Goal: Information Seeking & Learning: Find specific fact

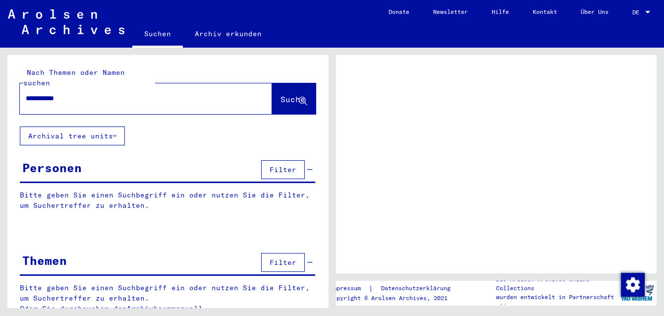
type input "**********"
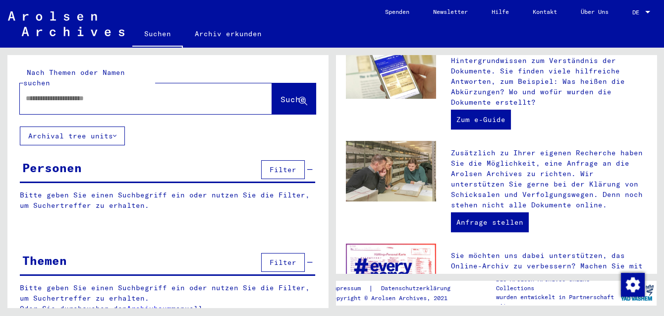
scroll to position [54, 0]
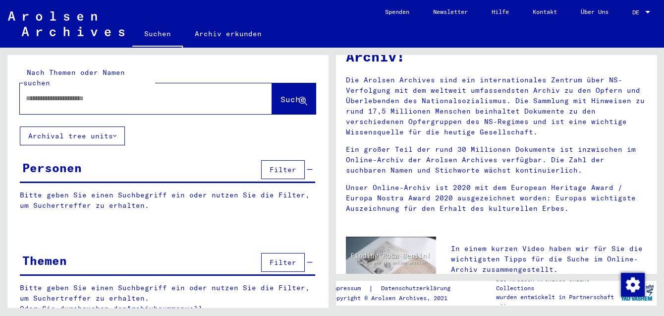
click at [148, 93] on input "text" at bounding box center [134, 98] width 216 height 10
type input "**********"
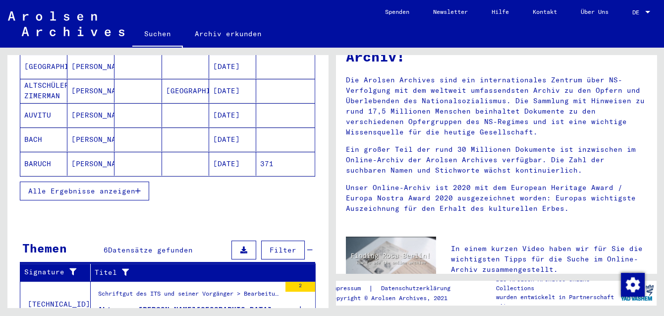
scroll to position [162, 0]
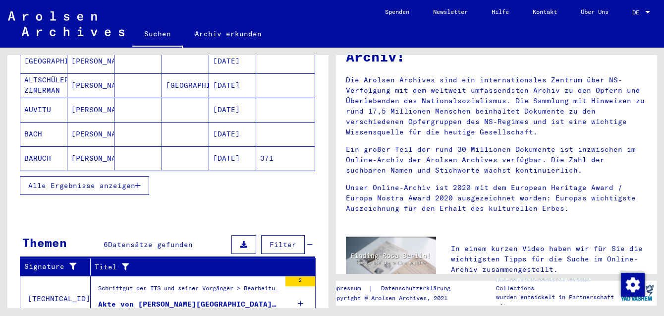
click at [121, 181] on span "Alle Ergebnisse anzeigen" at bounding box center [81, 185] width 107 height 9
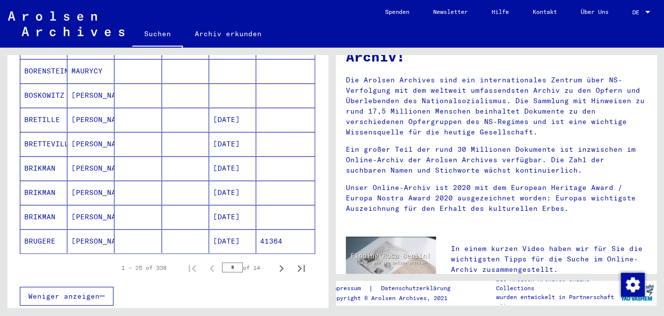
scroll to position [593, 0]
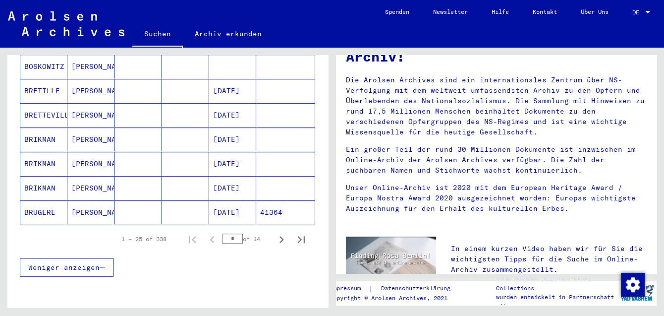
click at [231, 233] on input "*" at bounding box center [232, 238] width 21 height 10
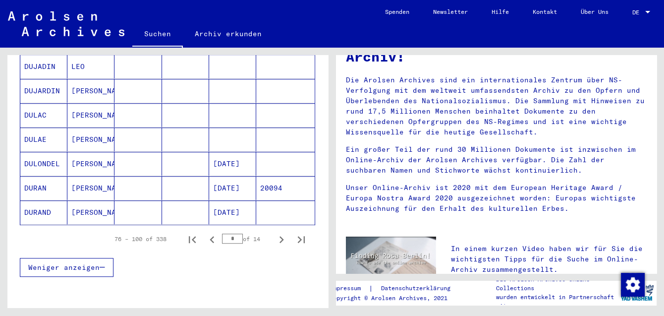
click at [239, 233] on input "*" at bounding box center [232, 238] width 21 height 10
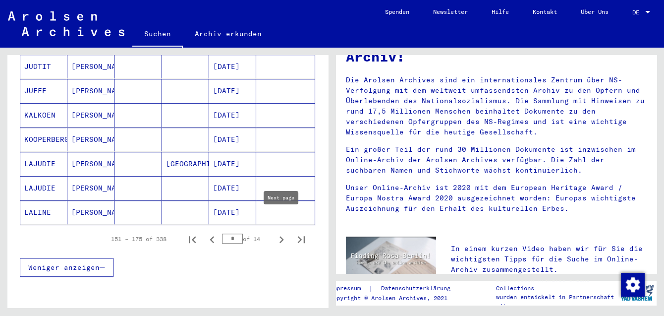
click at [281, 232] on icon "Next page" at bounding box center [281, 239] width 14 height 14
click at [281, 236] on icon "Next page" at bounding box center [281, 239] width 4 height 7
type input "*"
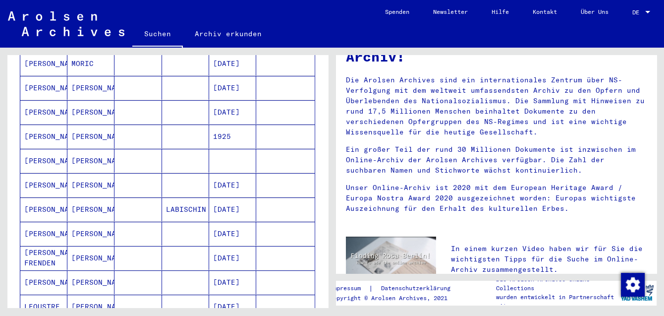
scroll to position [216, 0]
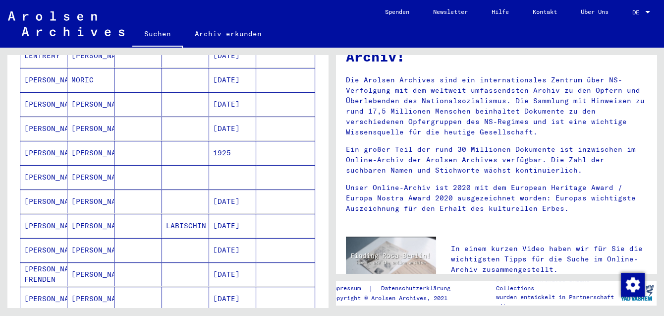
click at [39, 213] on mat-cell "[PERSON_NAME]" at bounding box center [43, 225] width 47 height 24
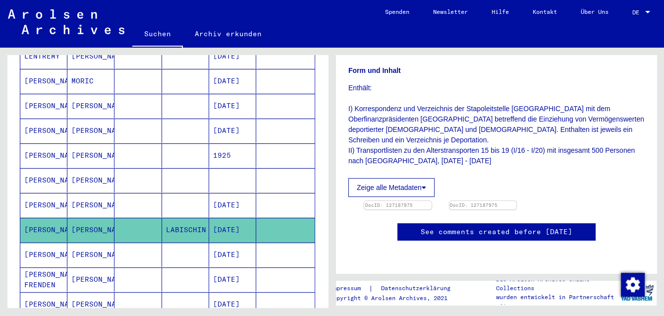
scroll to position [216, 0]
click at [404, 201] on img at bounding box center [398, 201] width 70 height 0
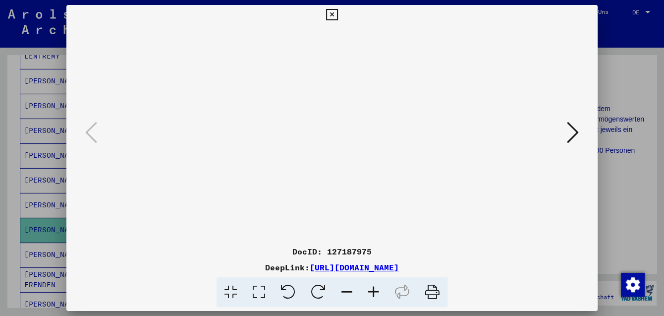
click at [372, 294] on icon at bounding box center [373, 292] width 27 height 30
click at [371, 293] on icon at bounding box center [373, 292] width 27 height 30
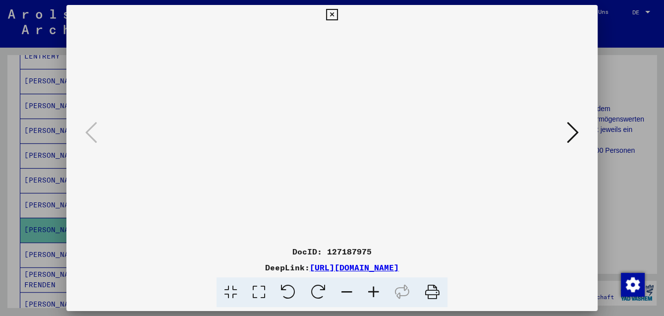
scroll to position [124, 0]
drag, startPoint x: 247, startPoint y: 192, endPoint x: 269, endPoint y: 59, distance: 135.1
click at [332, 59] on img at bounding box center [332, 195] width 0 height 340
drag, startPoint x: 422, startPoint y: 73, endPoint x: 437, endPoint y: 48, distance: 29.8
click at [332, 48] on img at bounding box center [332, 195] width 0 height 340
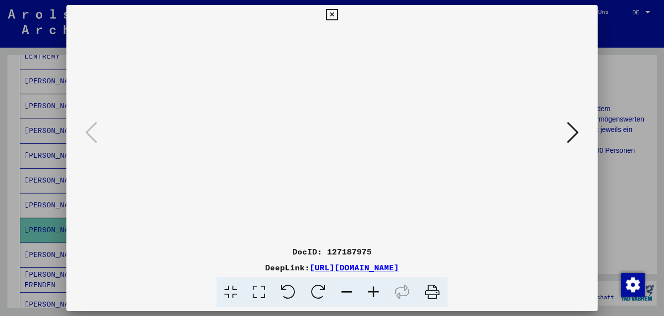
drag, startPoint x: 437, startPoint y: 48, endPoint x: 461, endPoint y: 34, distance: 27.5
click at [332, 34] on img at bounding box center [332, 195] width 0 height 340
click at [337, 17] on icon at bounding box center [331, 15] width 11 height 12
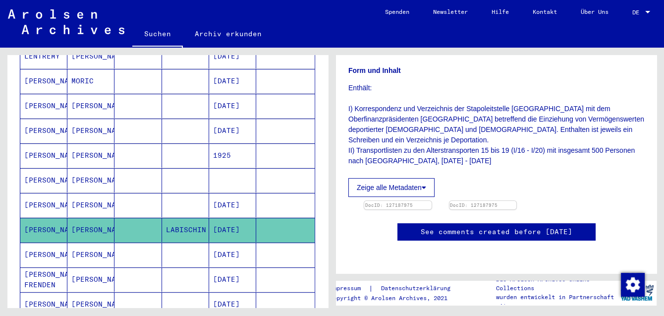
click at [45, 242] on mat-cell "[PERSON_NAME]" at bounding box center [43, 254] width 47 height 24
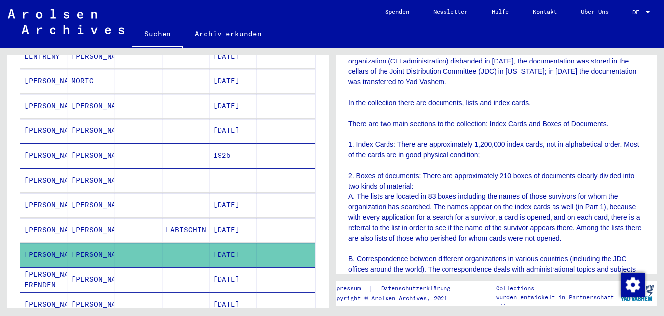
scroll to position [270, 0]
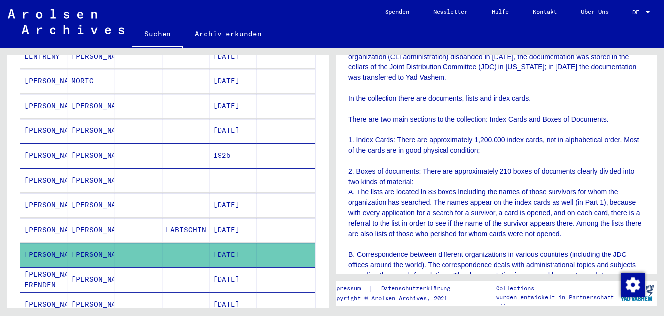
click at [94, 193] on mat-cell "[PERSON_NAME]" at bounding box center [90, 205] width 47 height 24
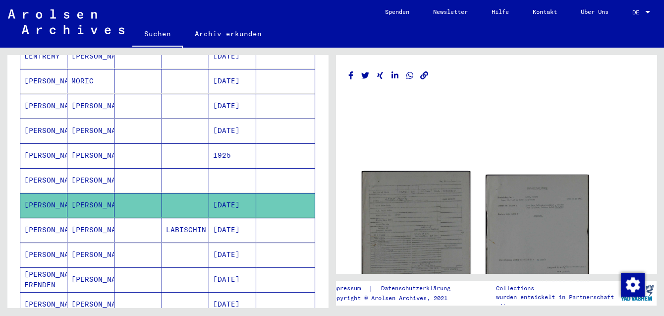
click at [401, 203] on img at bounding box center [416, 241] width 108 height 140
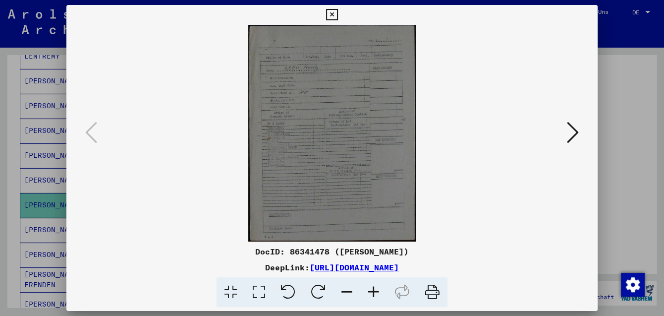
click at [373, 295] on icon at bounding box center [373, 292] width 27 height 30
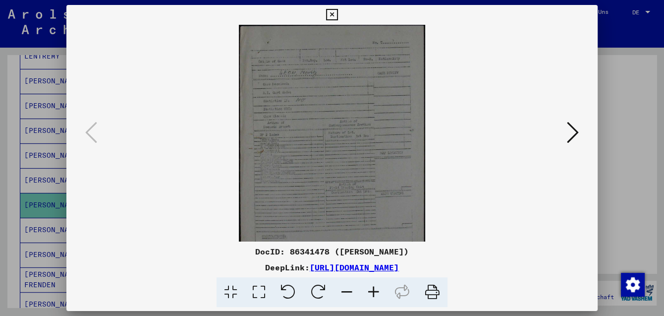
click at [373, 295] on icon at bounding box center [373, 292] width 27 height 30
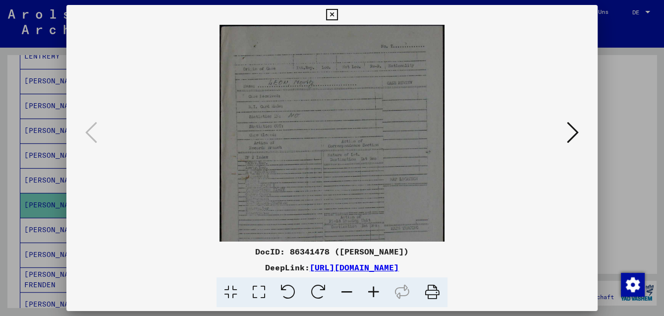
click at [373, 295] on icon at bounding box center [373, 292] width 27 height 30
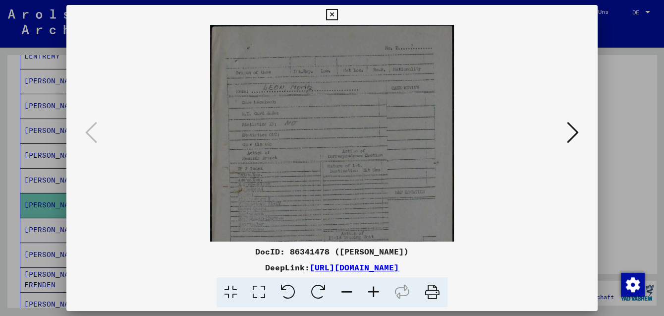
click at [373, 295] on icon at bounding box center [373, 292] width 27 height 30
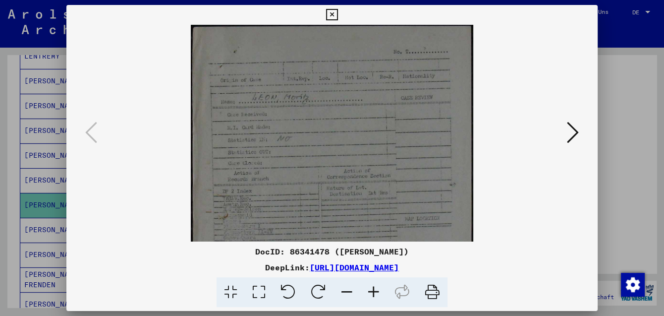
click at [373, 295] on icon at bounding box center [373, 292] width 27 height 30
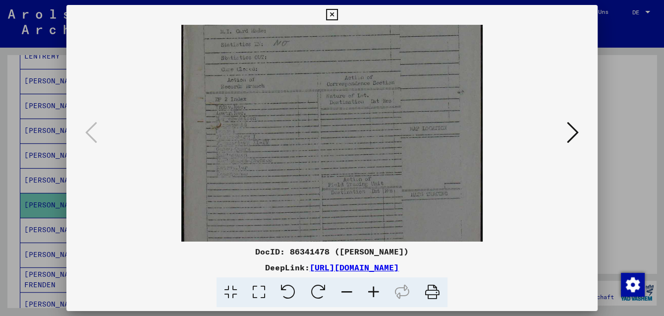
scroll to position [155, 0]
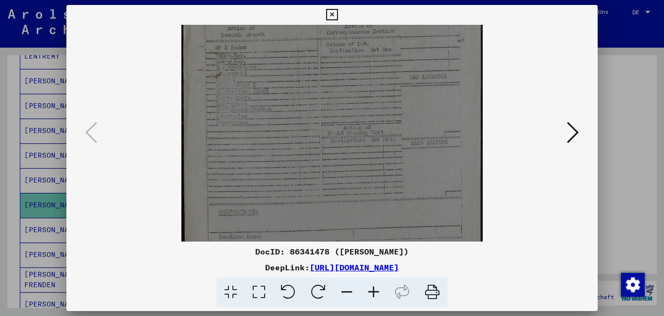
drag, startPoint x: 400, startPoint y: 198, endPoint x: 400, endPoint y: 47, distance: 151.6
click at [400, 47] on img at bounding box center [331, 65] width 301 height 390
click at [573, 130] on icon at bounding box center [573, 132] width 12 height 24
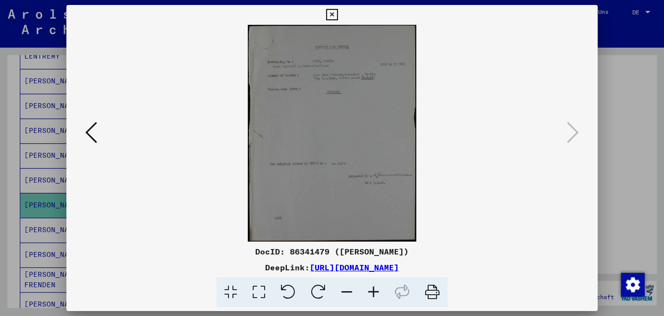
scroll to position [0, 0]
click at [337, 17] on icon at bounding box center [331, 15] width 11 height 12
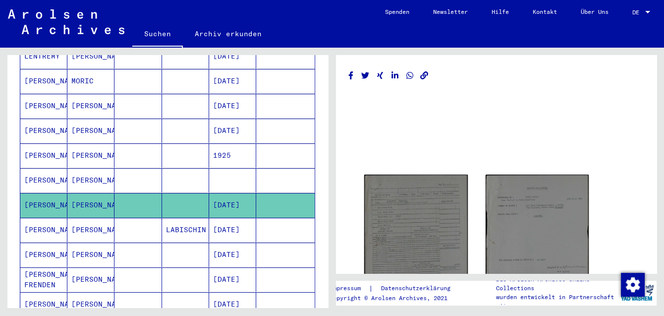
click at [175, 94] on mat-cell at bounding box center [185, 106] width 47 height 24
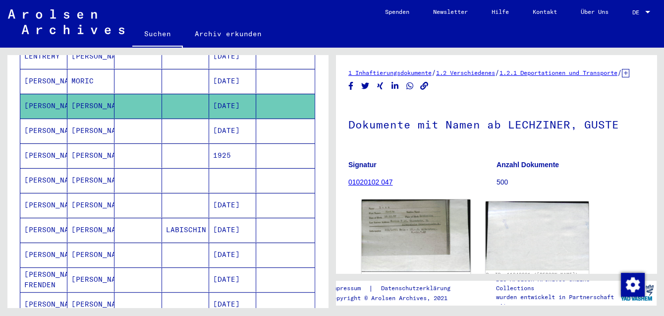
click at [372, 224] on img at bounding box center [416, 235] width 108 height 72
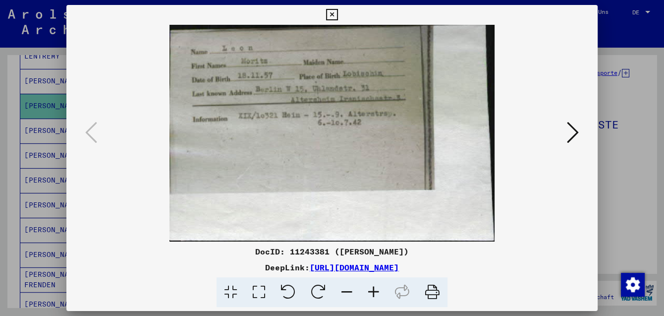
click at [337, 17] on icon at bounding box center [331, 15] width 11 height 12
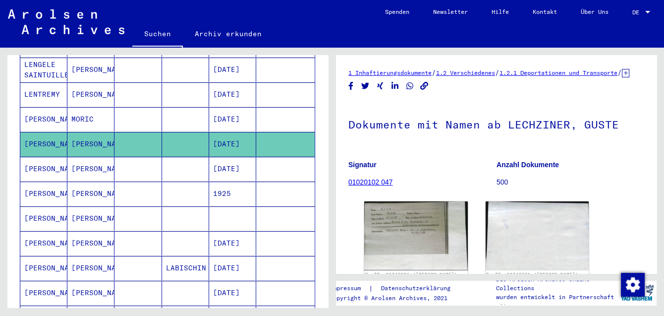
scroll to position [162, 0]
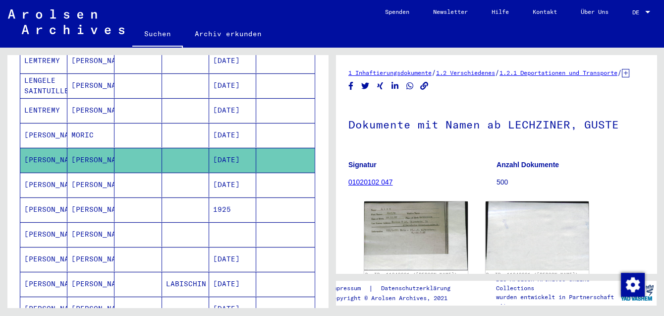
click at [88, 130] on mat-cell "MORIC" at bounding box center [90, 135] width 47 height 24
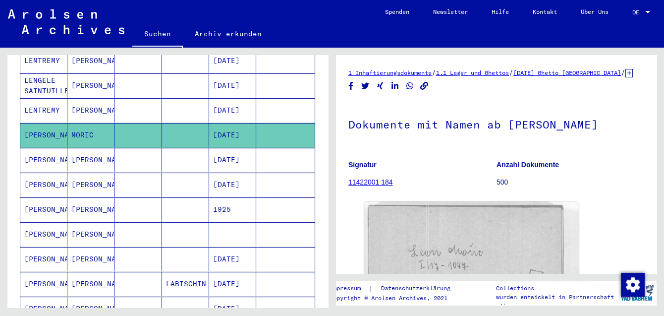
click at [625, 77] on icon at bounding box center [628, 73] width 7 height 8
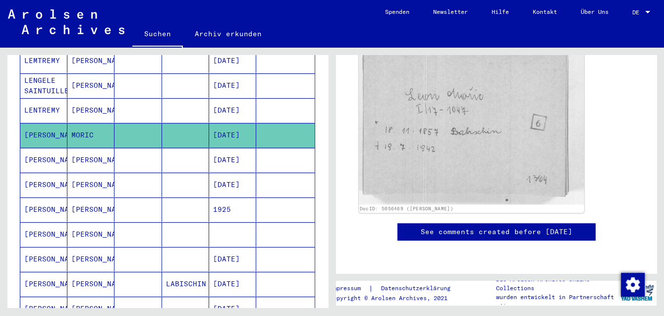
scroll to position [216, 0]
click at [485, 121] on img at bounding box center [471, 123] width 225 height 161
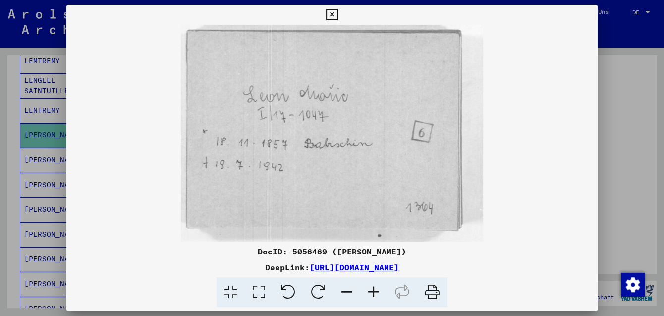
click at [337, 17] on icon at bounding box center [331, 15] width 11 height 12
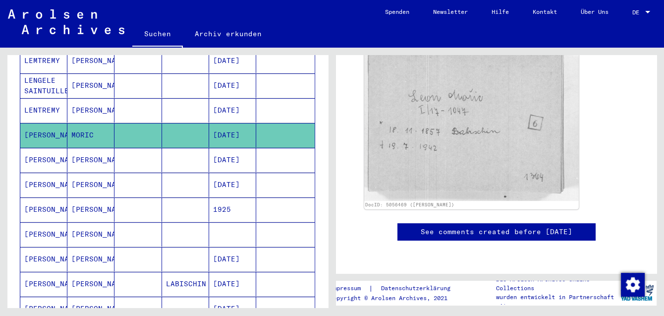
scroll to position [0, 0]
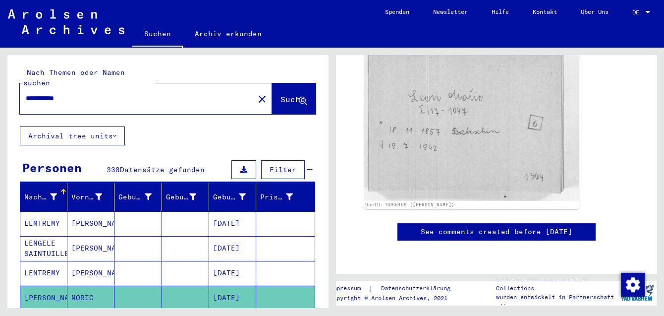
drag, startPoint x: 88, startPoint y: 93, endPoint x: 9, endPoint y: 86, distance: 78.6
click at [9, 86] on div "**********" at bounding box center [167, 90] width 320 height 71
click at [52, 93] on input "**********" at bounding box center [137, 98] width 222 height 10
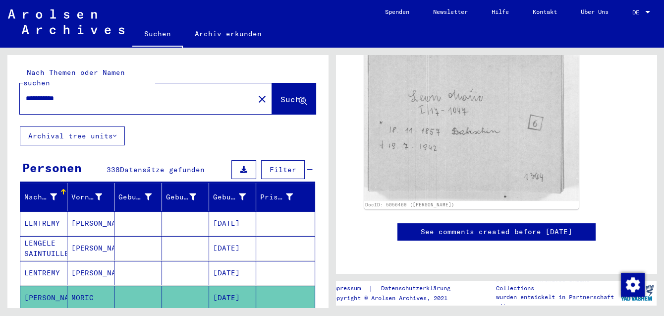
type input "*"
type input "*****"
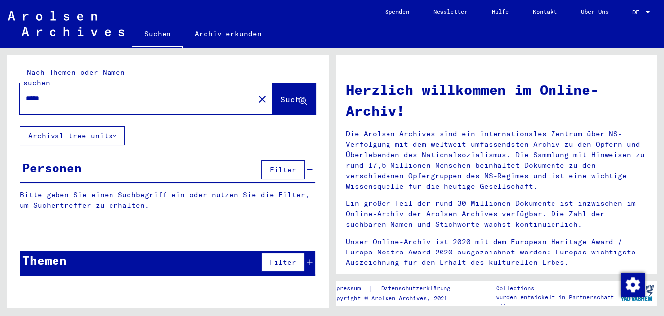
click at [138, 93] on input "*****" at bounding box center [134, 98] width 216 height 10
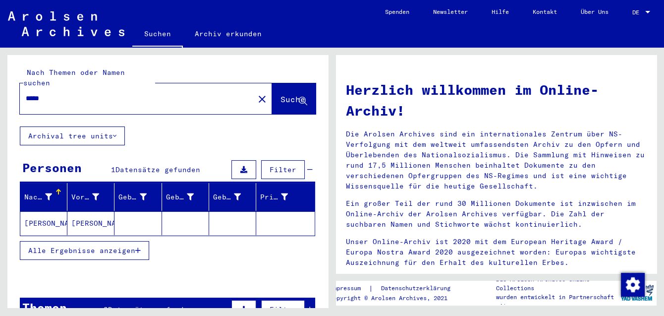
click at [40, 211] on mat-cell "[PERSON_NAME]" at bounding box center [43, 223] width 47 height 24
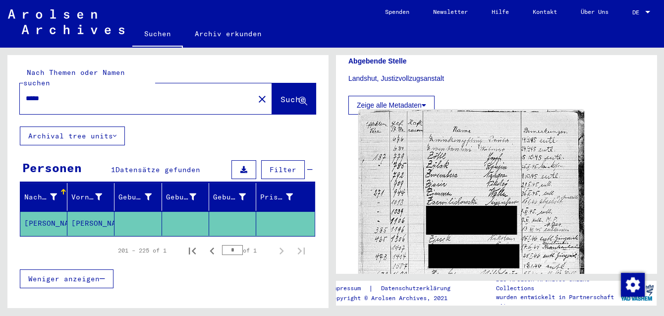
scroll to position [54, 0]
